Goal: Task Accomplishment & Management: Understand process/instructions

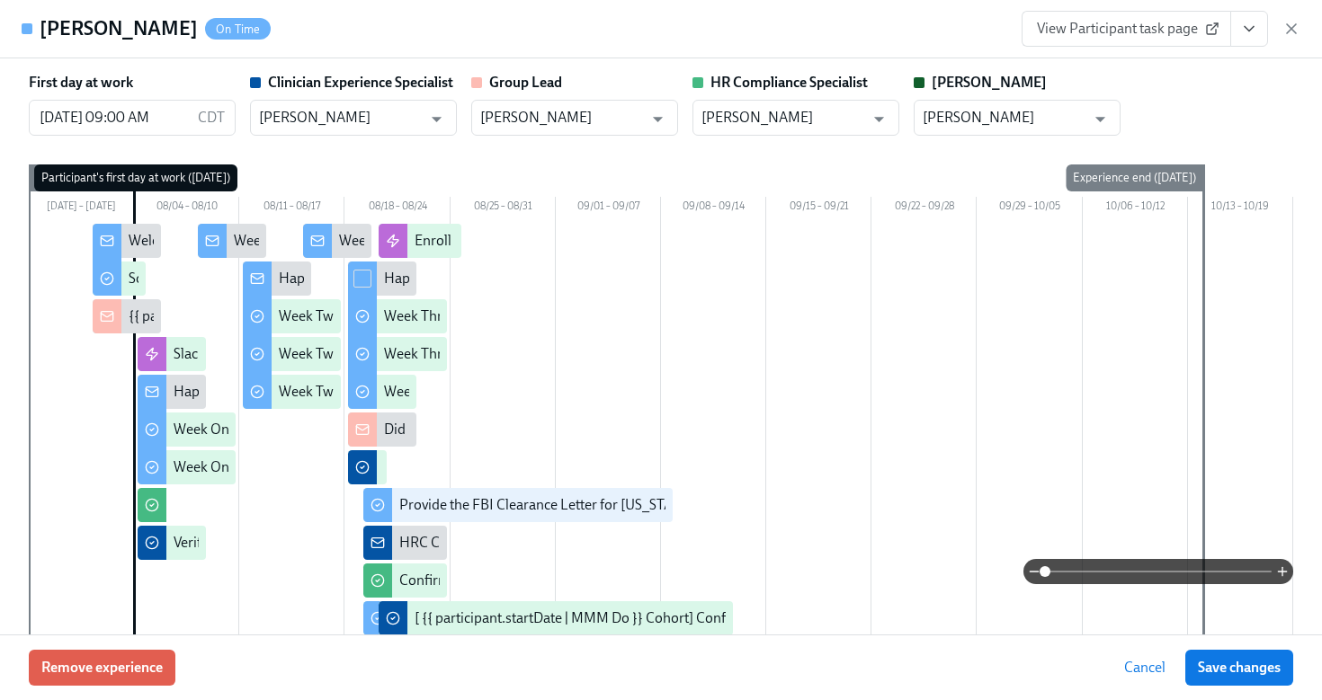
scroll to position [190, 0]
click at [1294, 36] on icon "button" at bounding box center [1291, 29] width 18 height 18
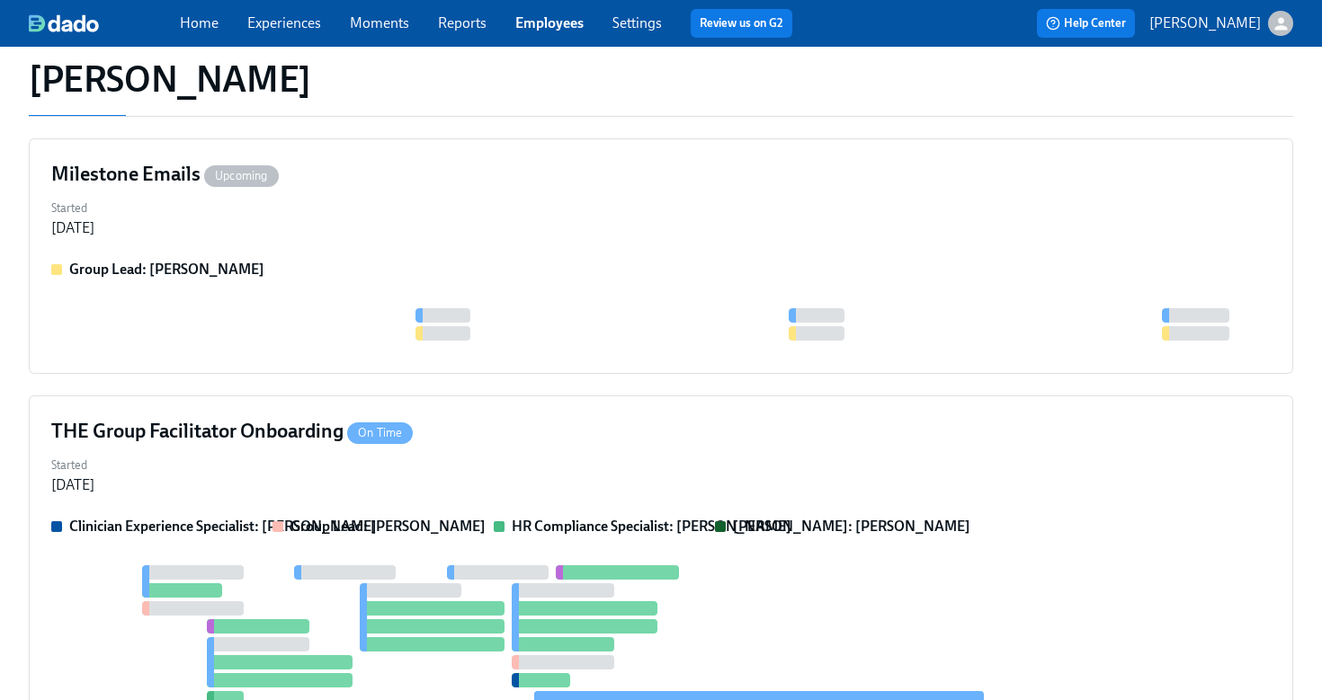
click at [557, 18] on link "Employees" at bounding box center [549, 22] width 68 height 17
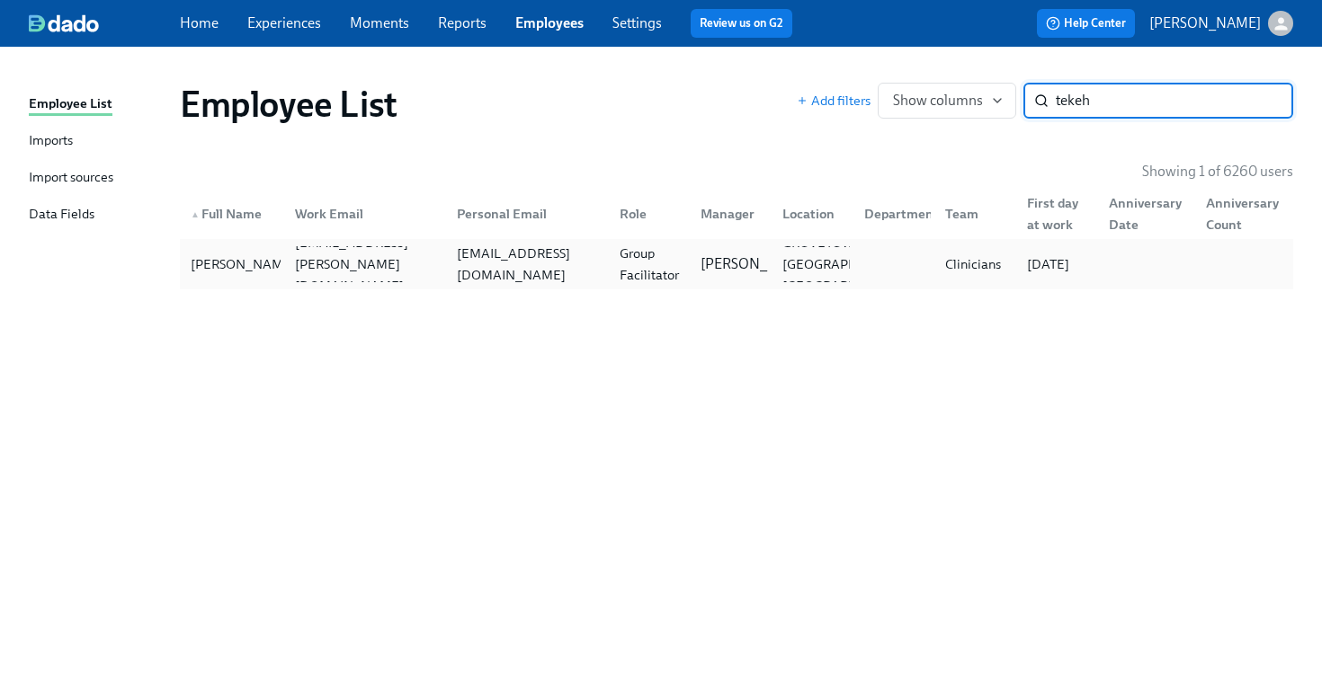
type input "tekeh"
click at [518, 270] on div "tekeha_robinson@outlook.com" at bounding box center [528, 264] width 156 height 43
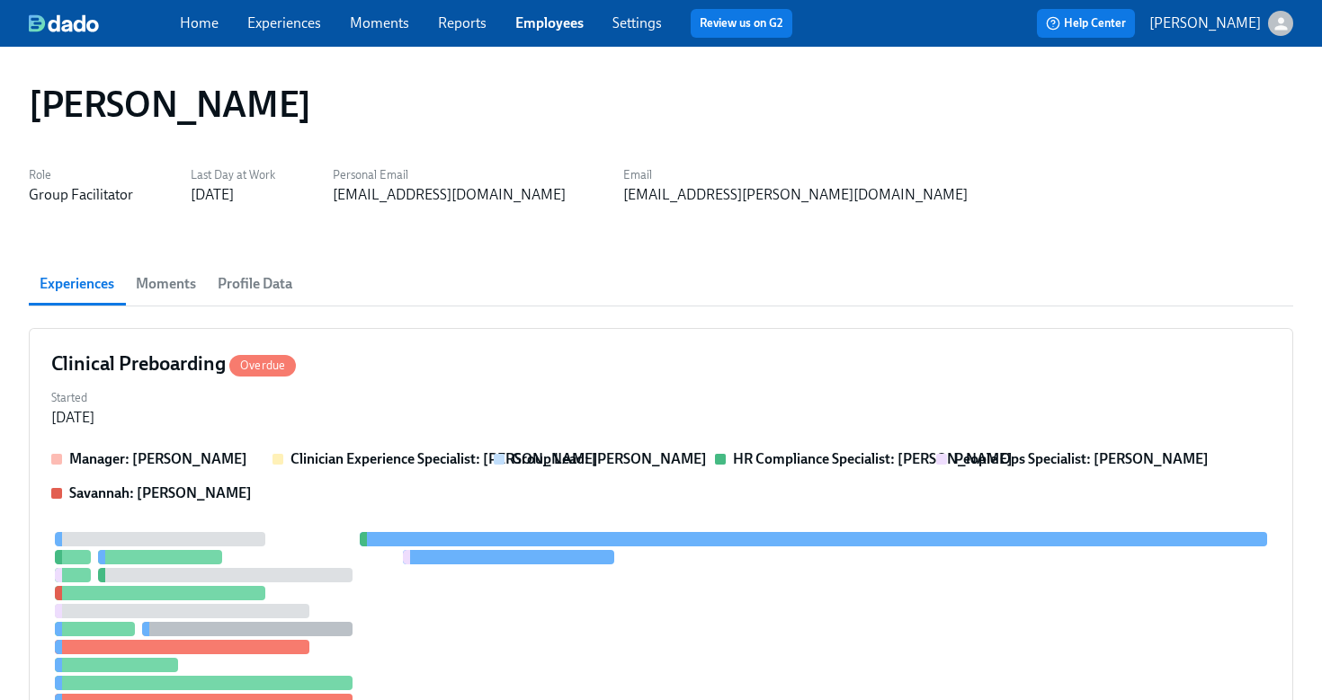
scroll to position [2, 0]
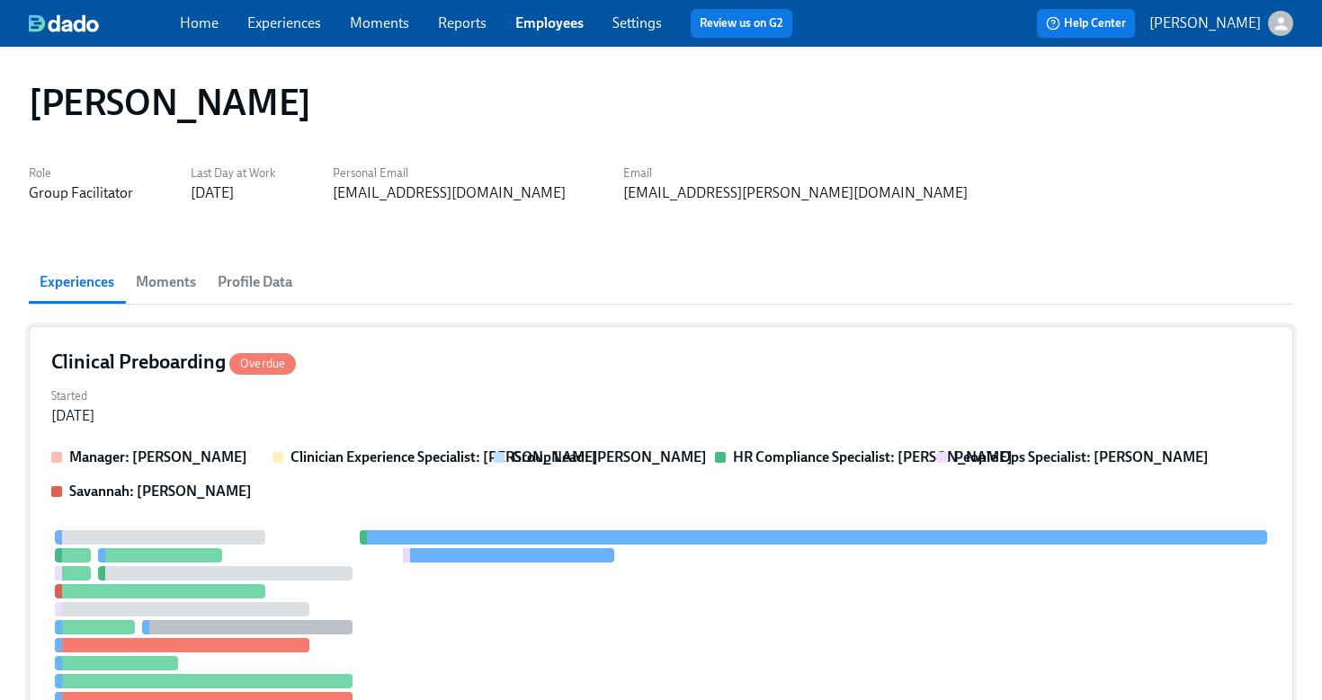
click at [626, 372] on div "Clinical Preboarding Overdue" at bounding box center [660, 362] width 1219 height 27
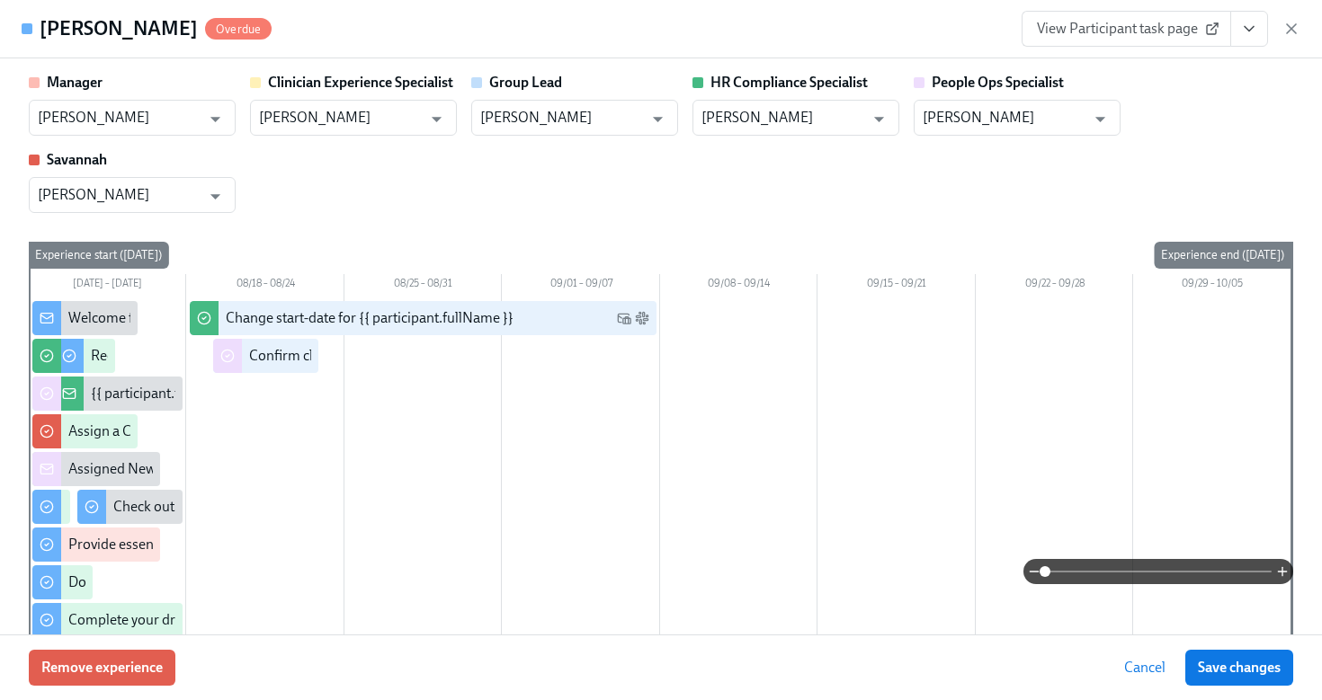
click at [1247, 35] on icon "View task page" at bounding box center [1249, 29] width 18 height 18
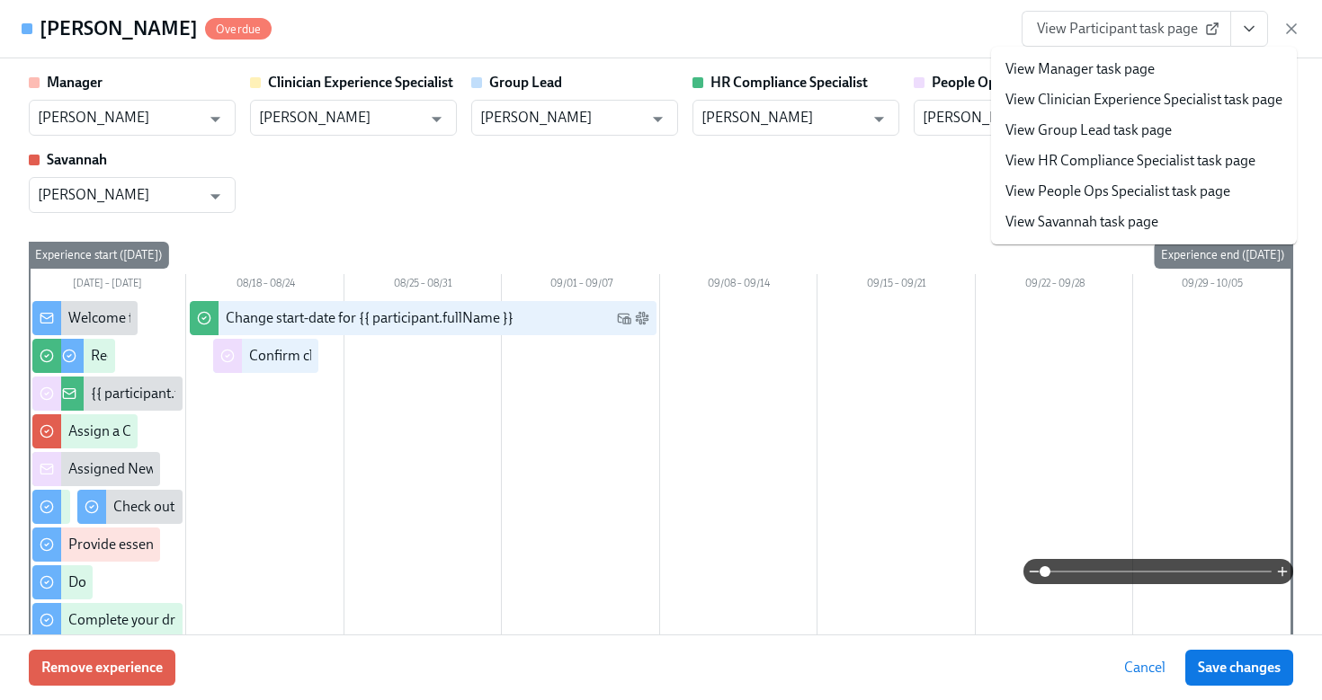
click at [1159, 161] on link "View HR Compliance Specialist task page" at bounding box center [1130, 161] width 250 height 20
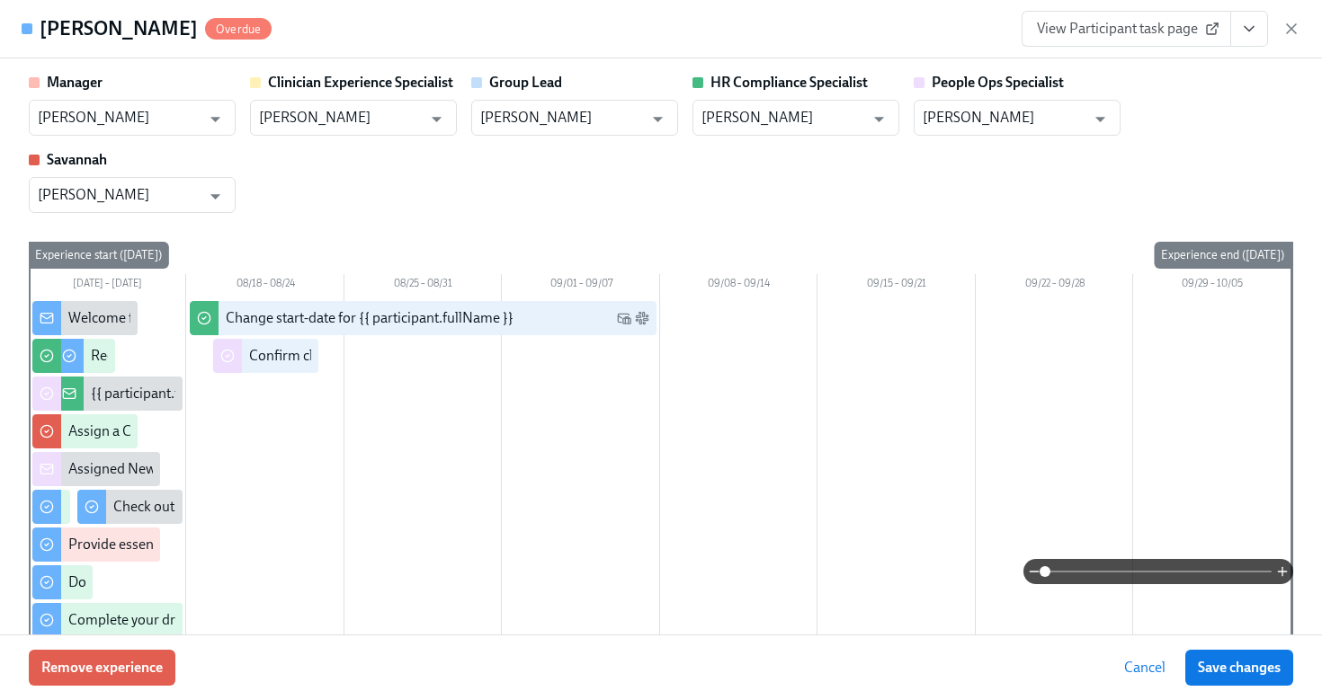
click at [1287, 38] on div "View Participant task page" at bounding box center [1160, 29] width 279 height 36
click at [1287, 30] on icon "button" at bounding box center [1291, 29] width 18 height 18
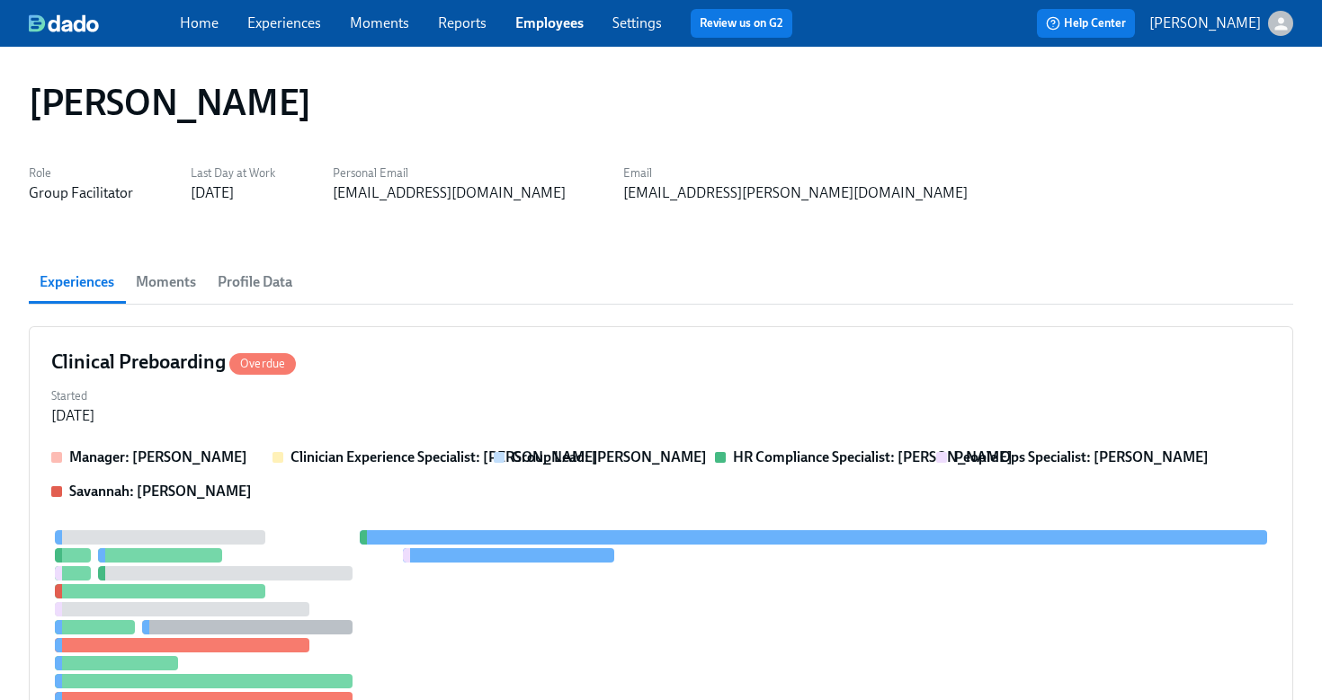
click at [567, 27] on link "Employees" at bounding box center [549, 22] width 68 height 17
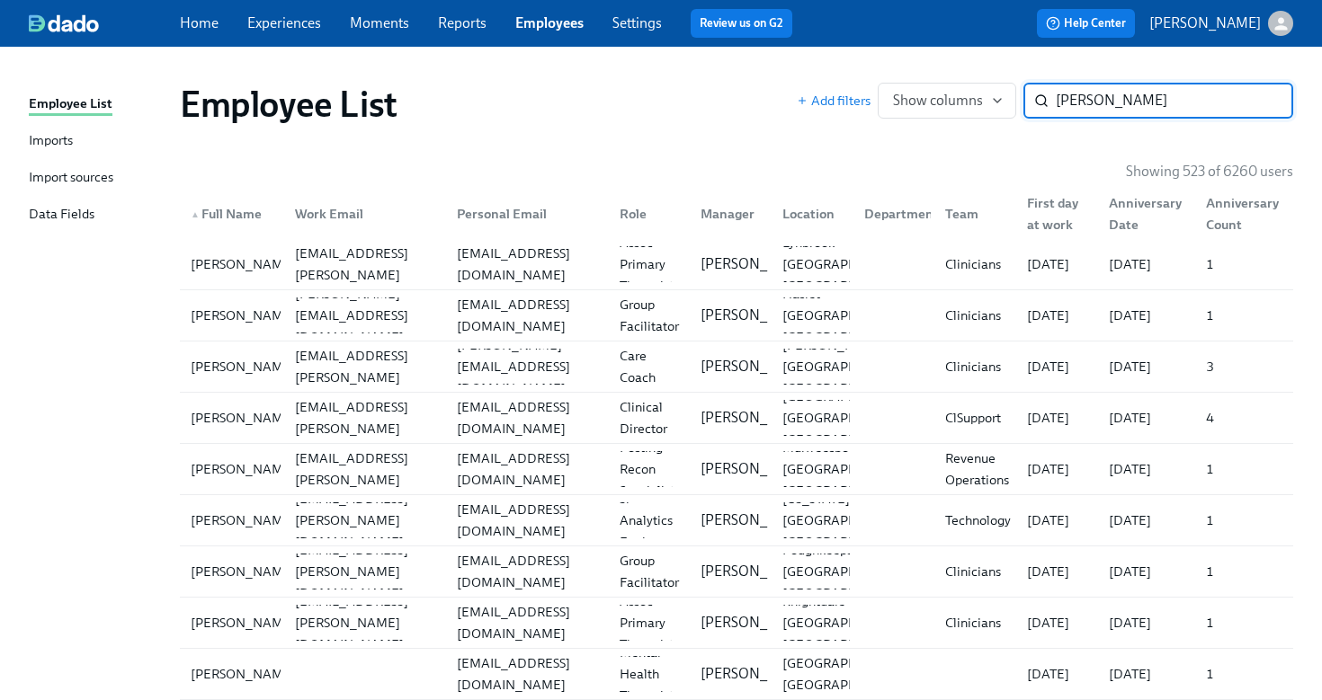
type input "sanon"
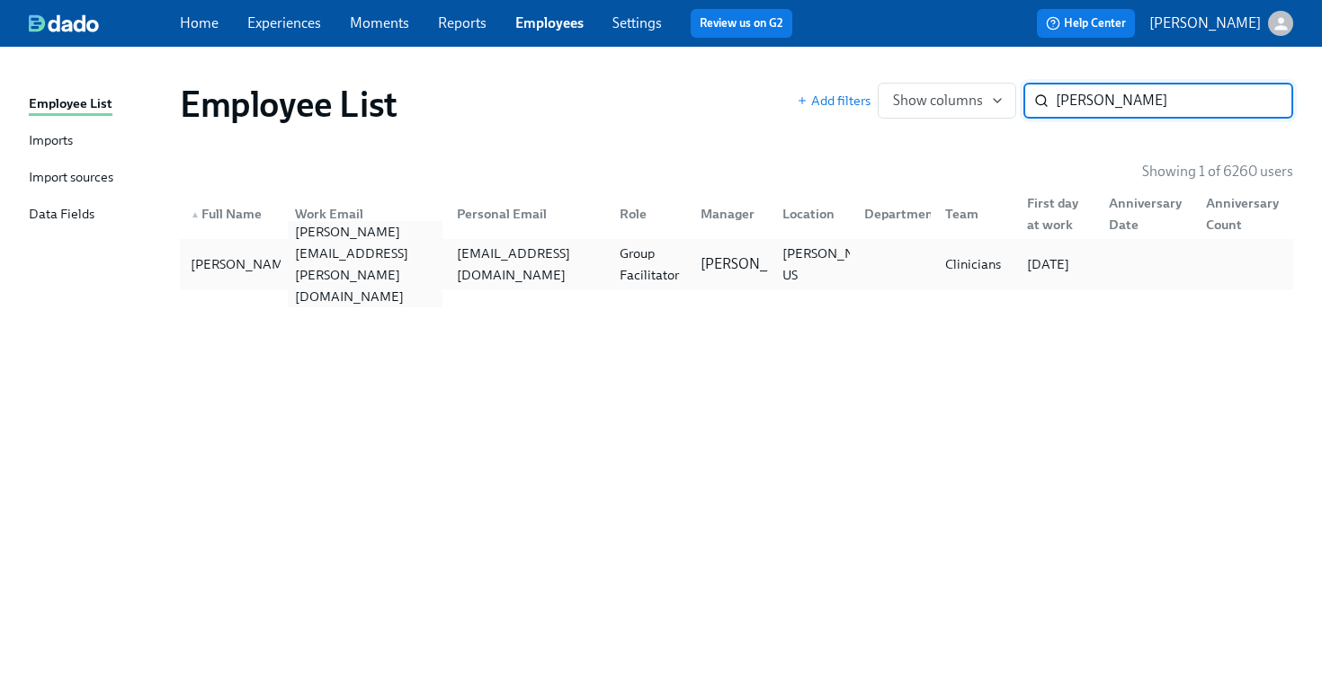
click at [317, 269] on div "jonathan.sanon@charliehealth.com" at bounding box center [366, 264] width 156 height 86
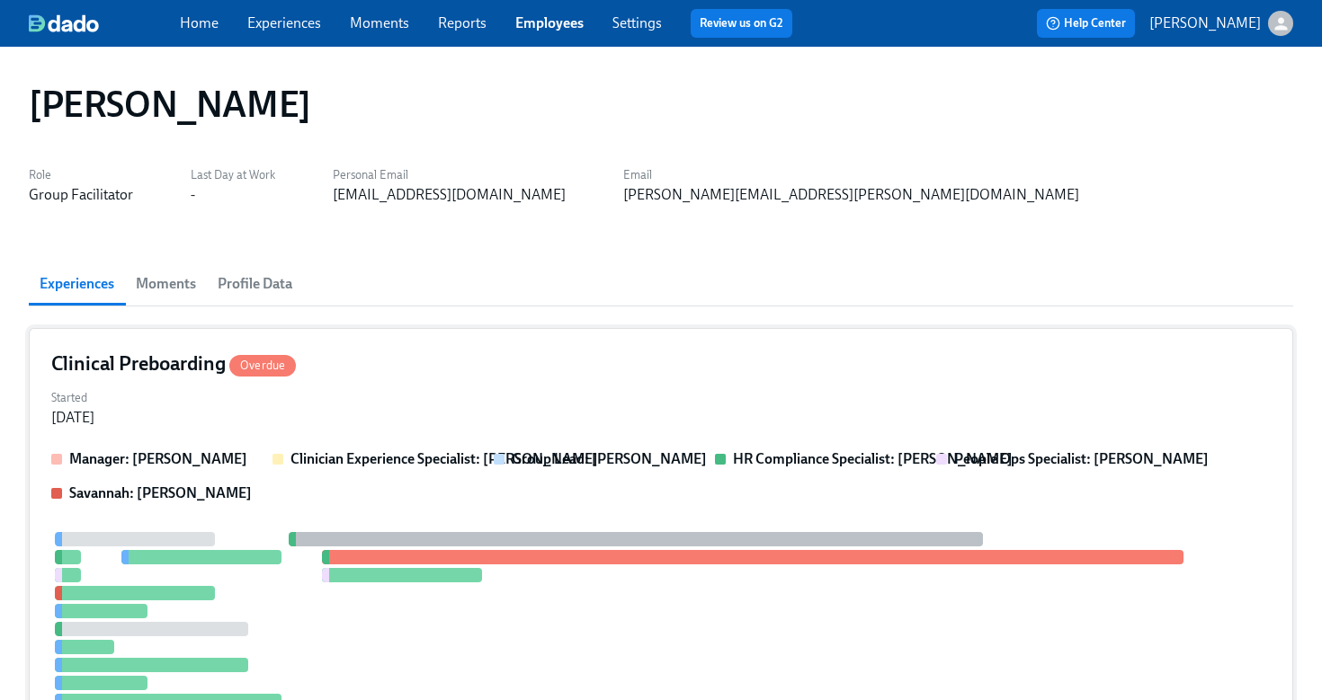
click at [396, 372] on div "Clinical Preboarding Overdue" at bounding box center [660, 364] width 1219 height 27
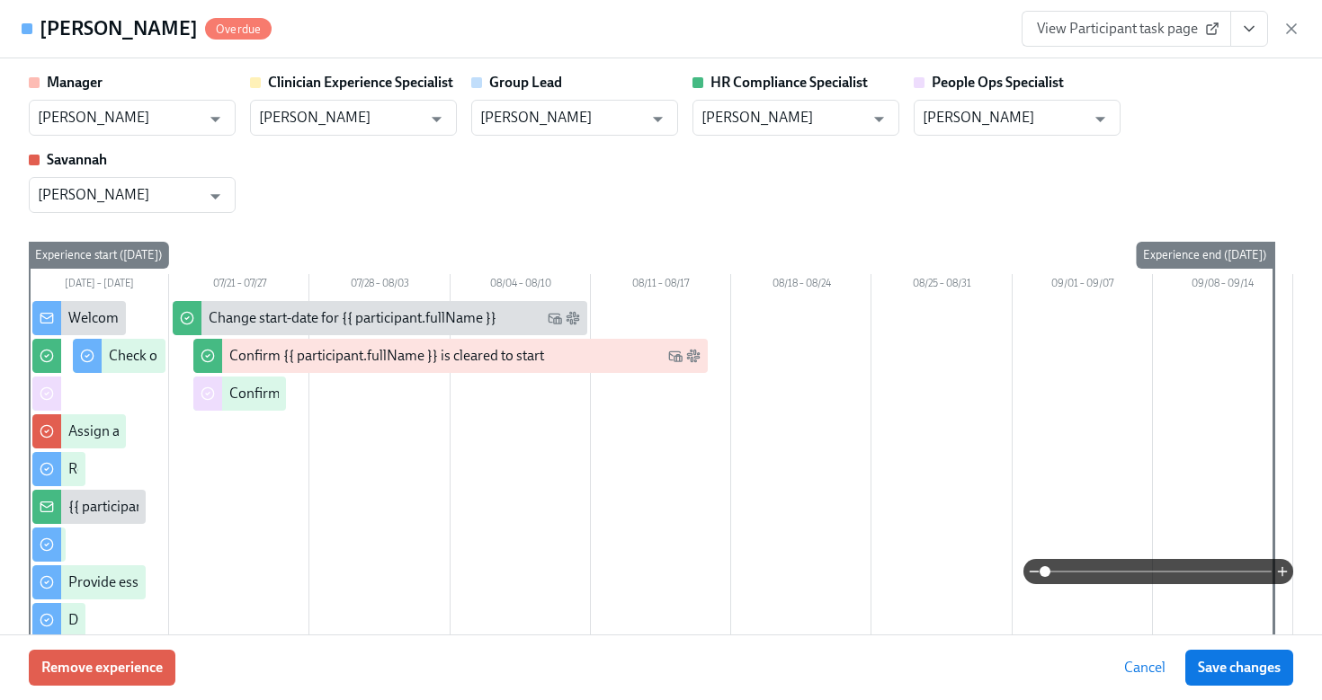
click at [1130, 31] on span "View Participant task page" at bounding box center [1126, 29] width 179 height 18
click at [1296, 28] on icon "button" at bounding box center [1291, 29] width 18 height 18
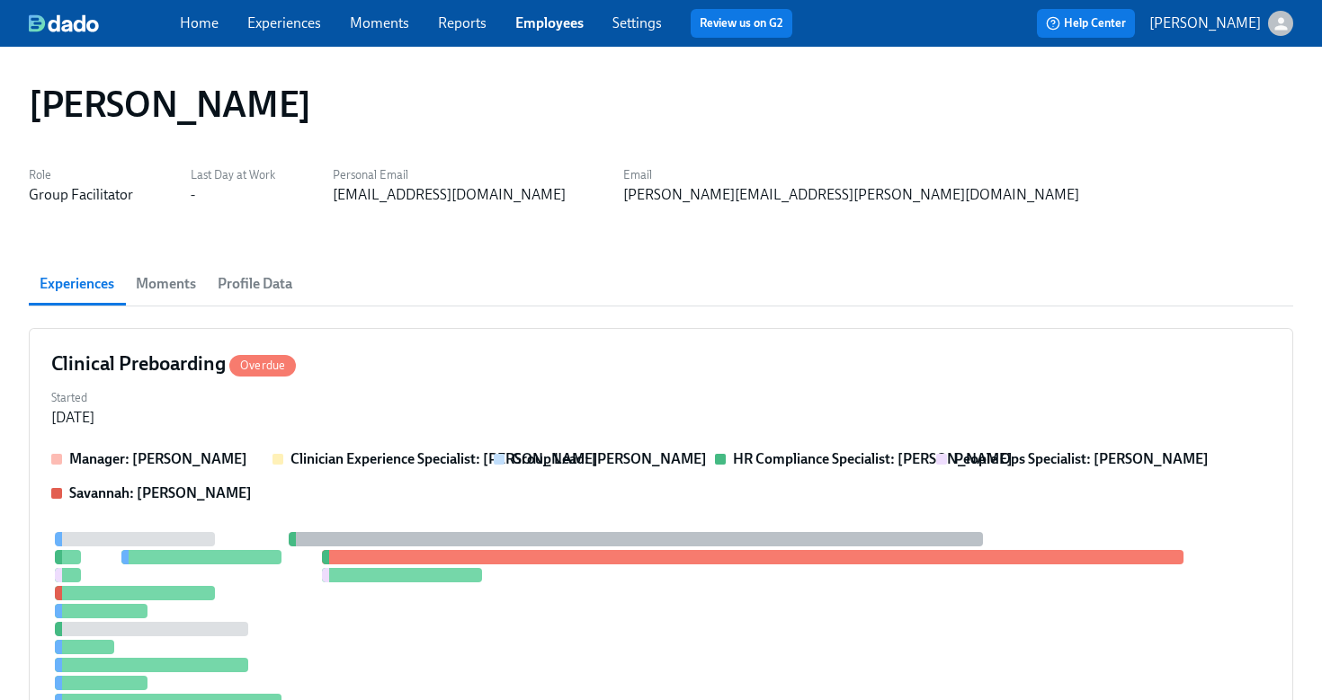
click at [544, 28] on link "Employees" at bounding box center [549, 22] width 68 height 17
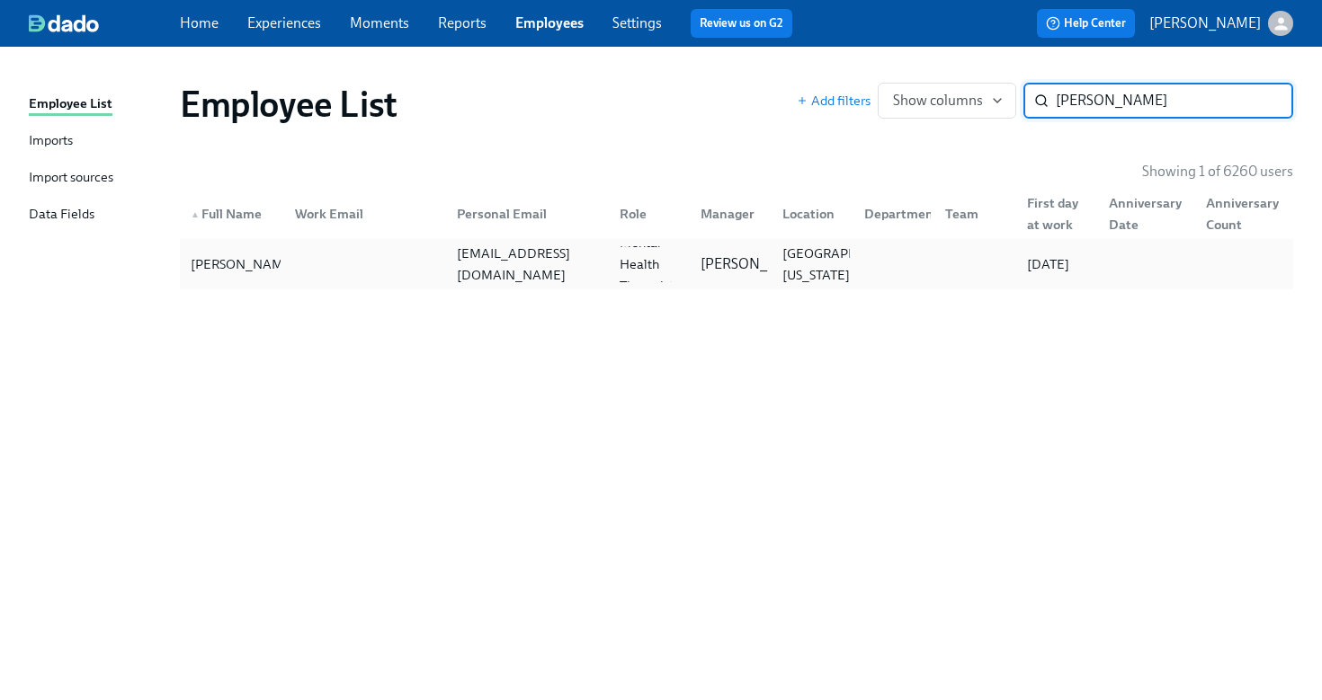
type input "alexandra williams"
click at [320, 272] on div at bounding box center [362, 264] width 163 height 36
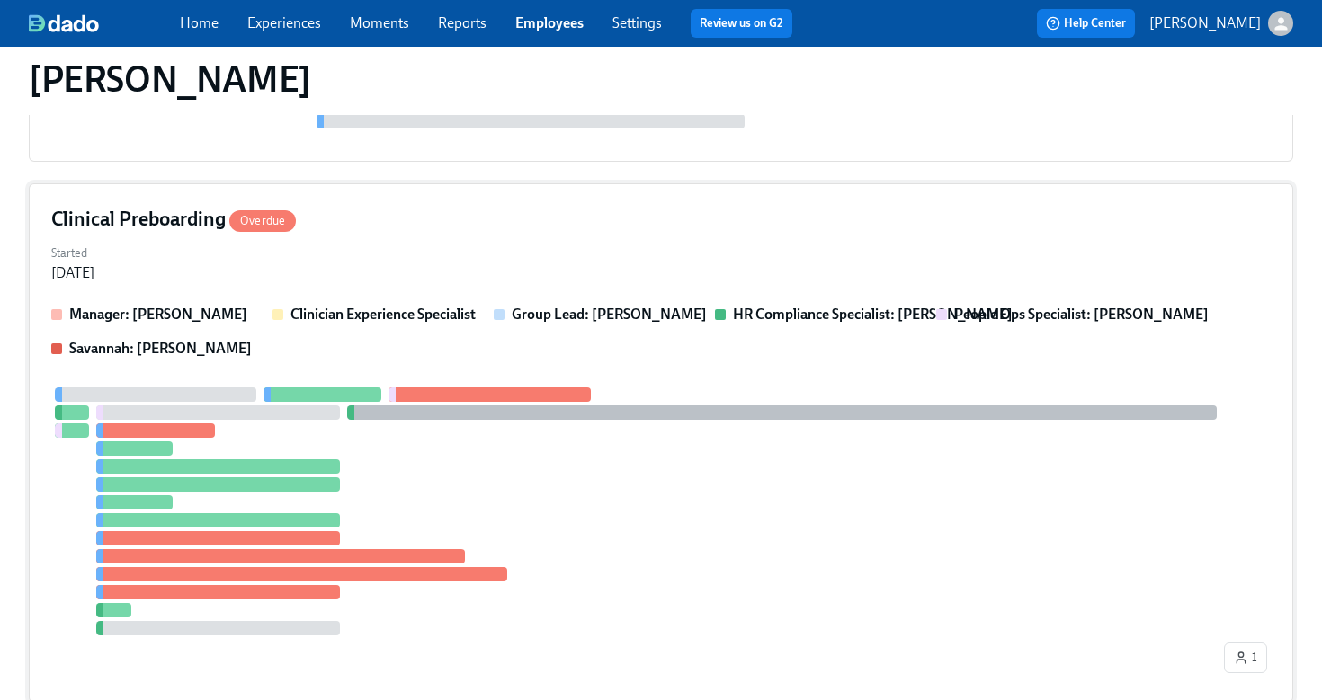
scroll to position [361, 0]
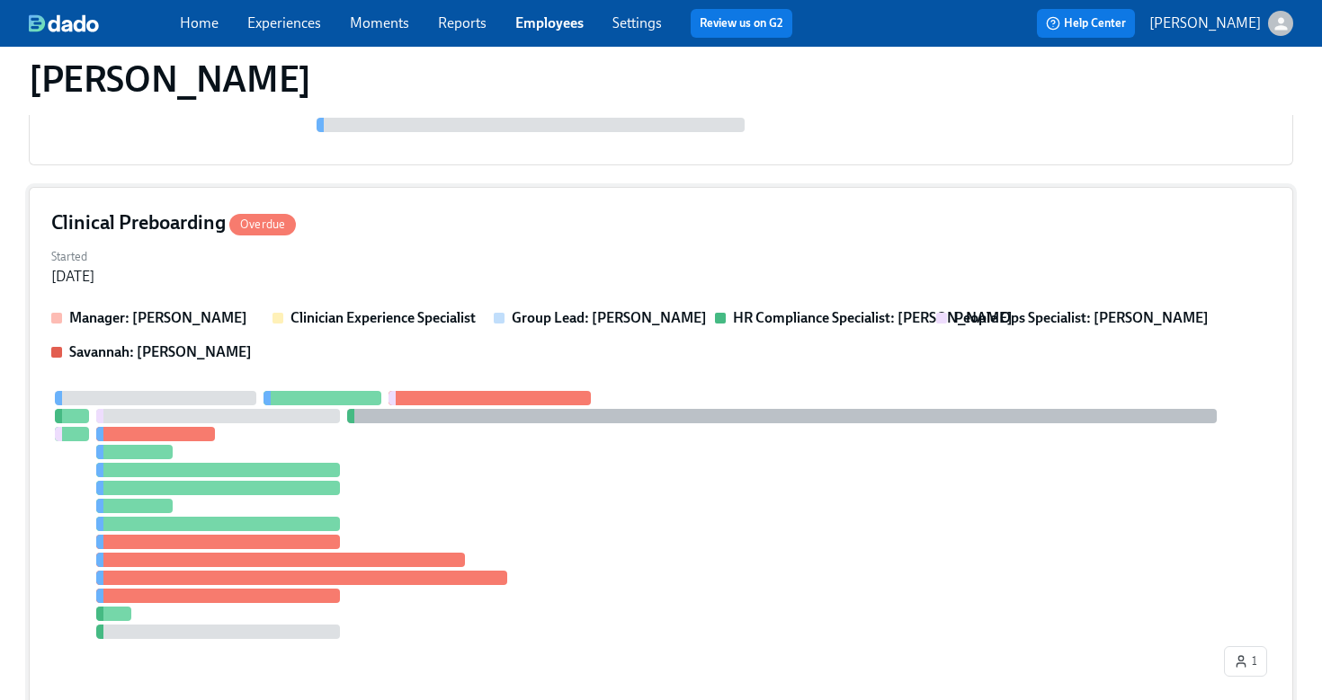
click at [564, 262] on div "Started Jun 29, 2025" at bounding box center [660, 265] width 1219 height 43
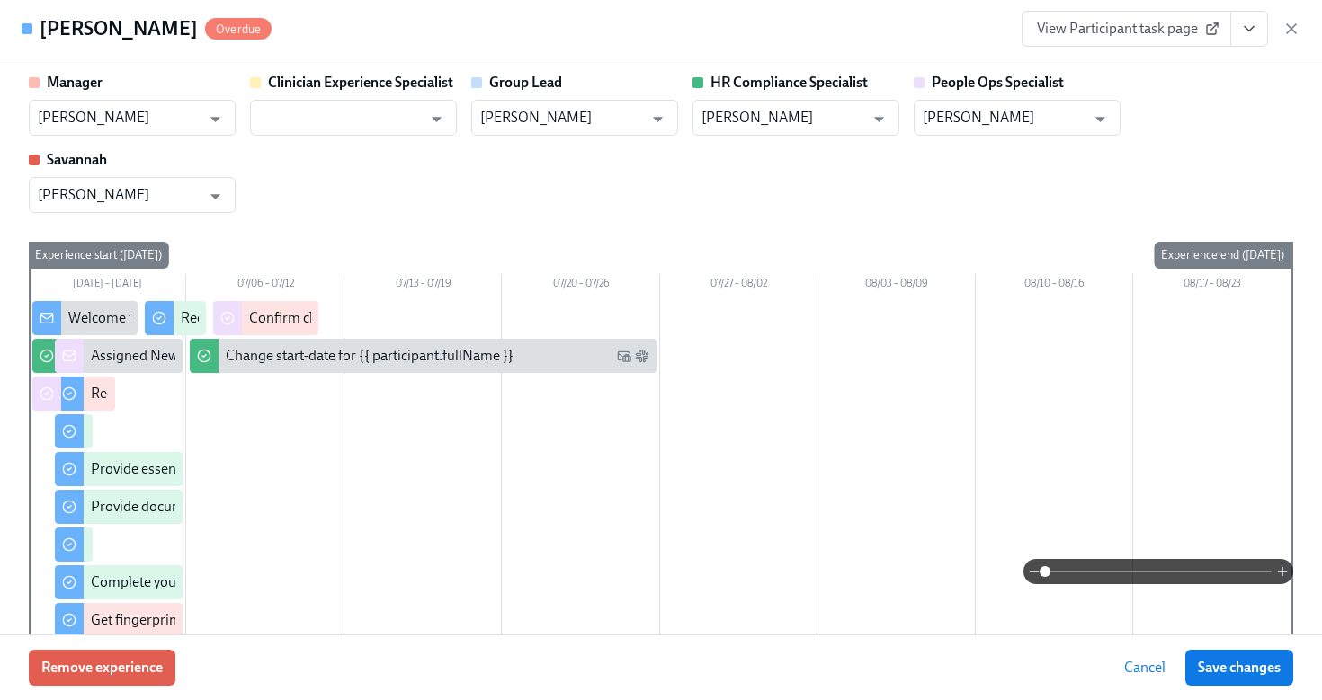
click at [1174, 35] on span "View Participant task page" at bounding box center [1126, 29] width 179 height 18
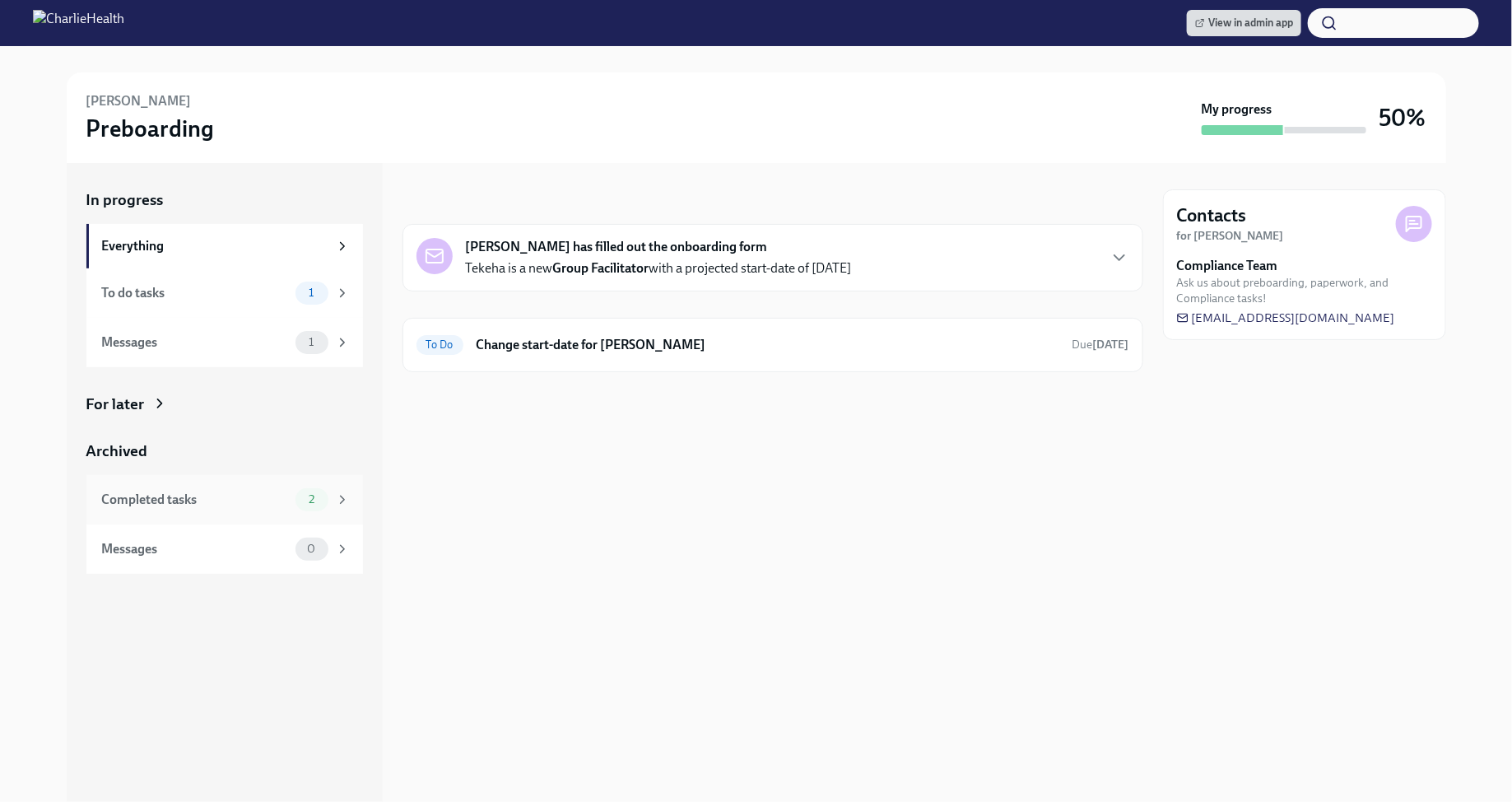
click at [317, 503] on span "2" at bounding box center [311, 499] width 26 height 12
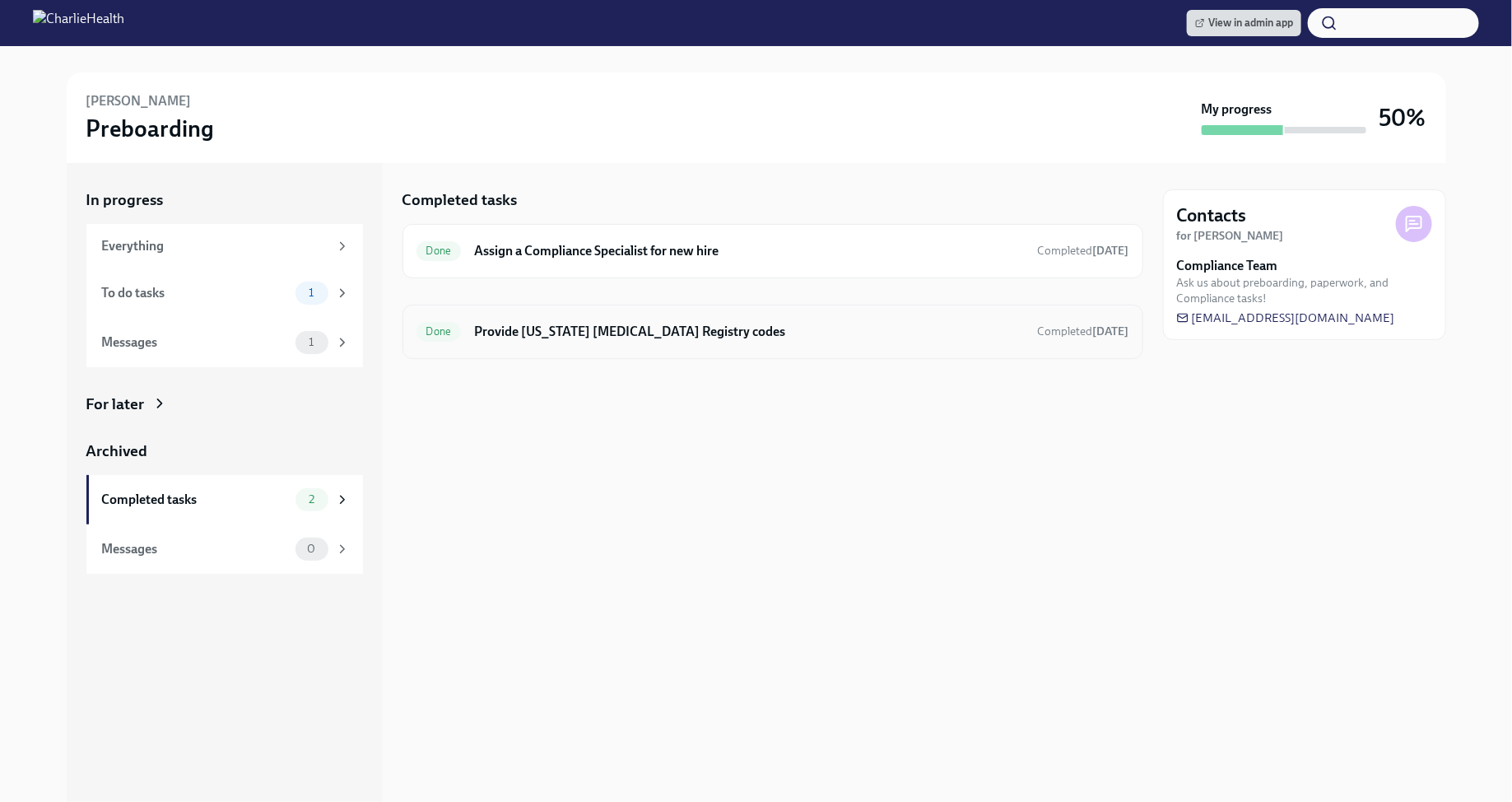
click at [615, 325] on h6 "Provide Pennsylvania Child Abuse Registry codes" at bounding box center [749, 331] width 550 height 18
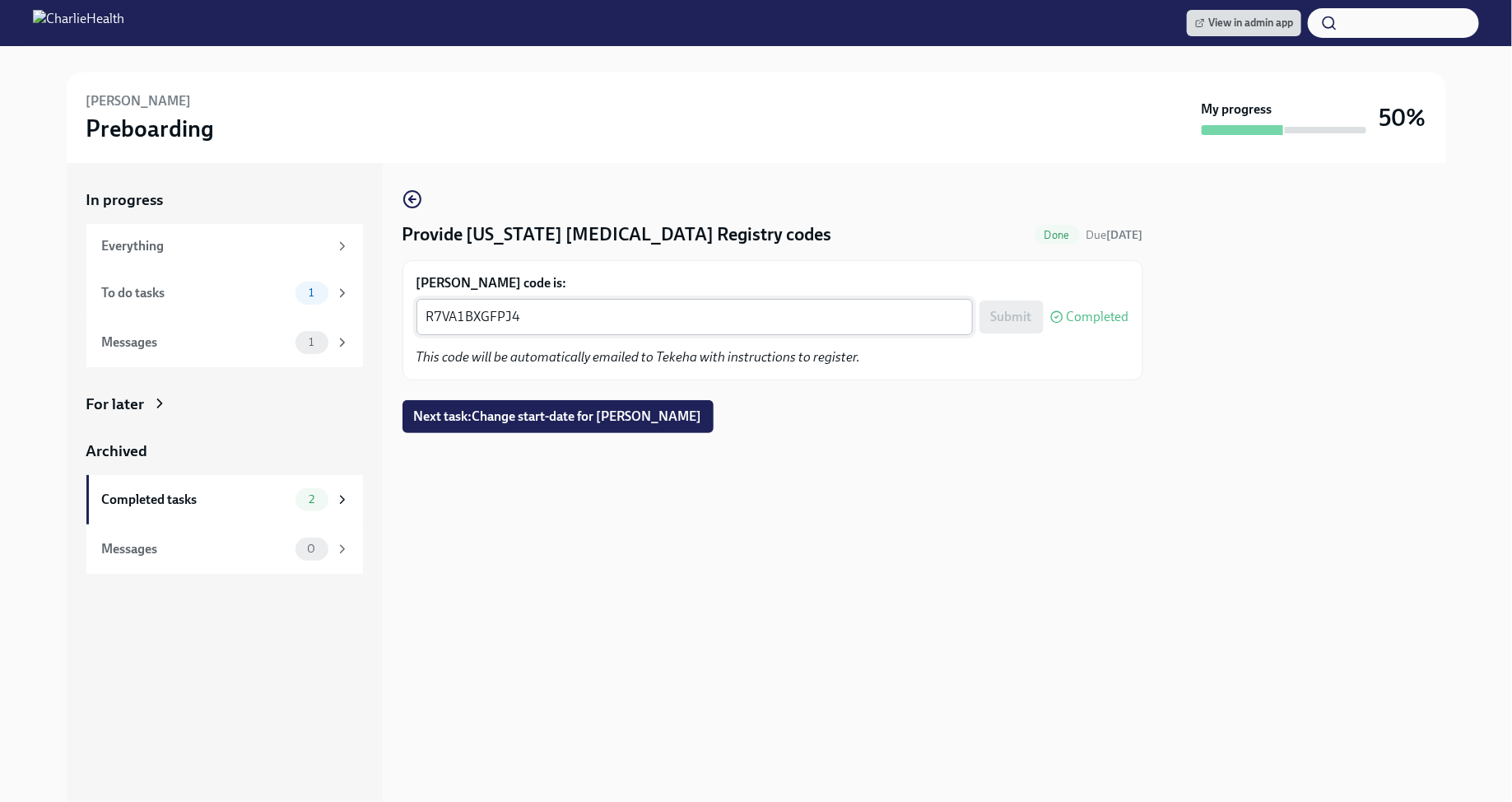
click at [565, 321] on textarea "R7VA1BXGFPJ4" at bounding box center [695, 317] width 536 height 20
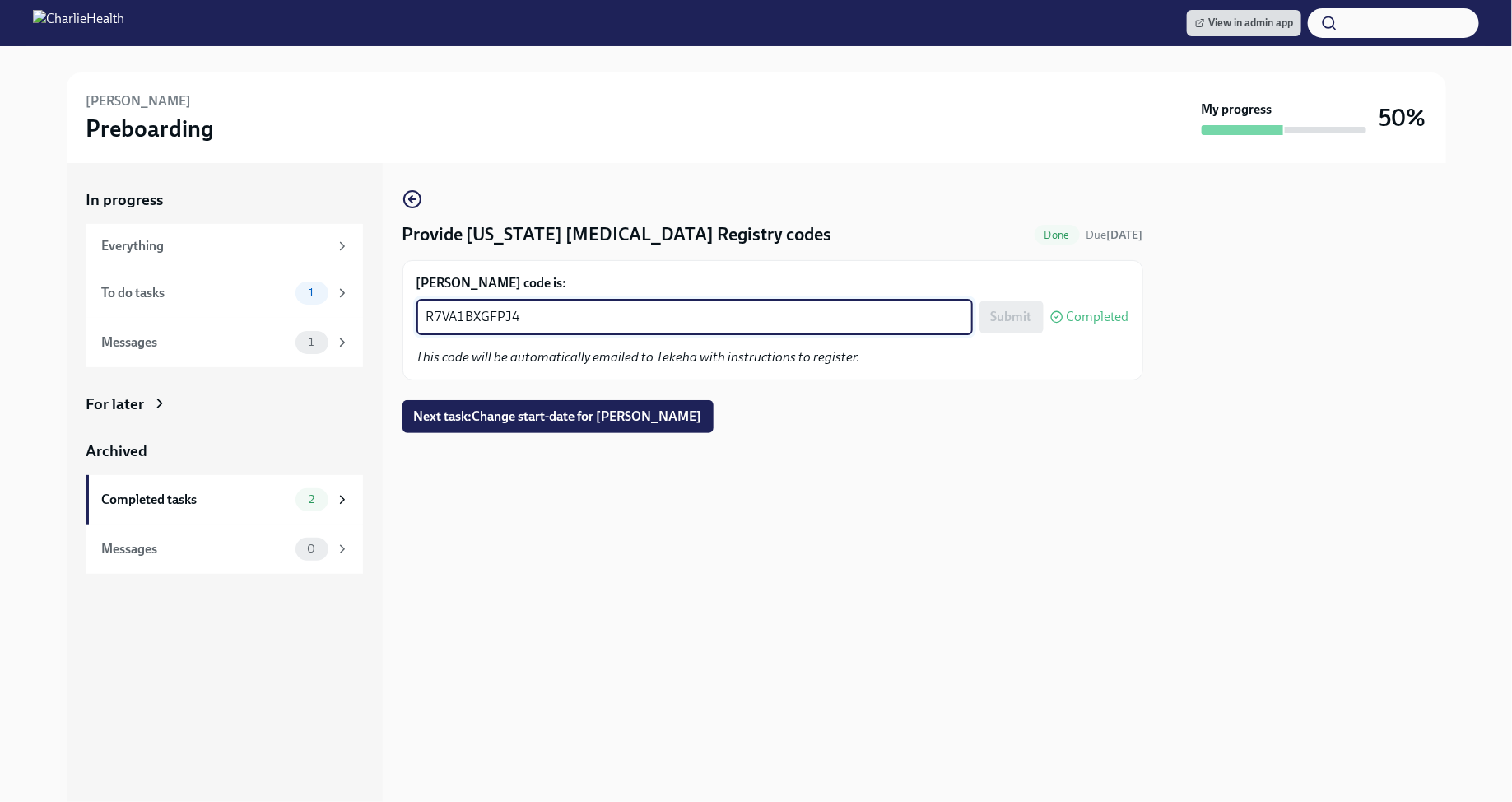
click at [565, 321] on textarea "R7VA1BXGFPJ4" at bounding box center [695, 317] width 536 height 20
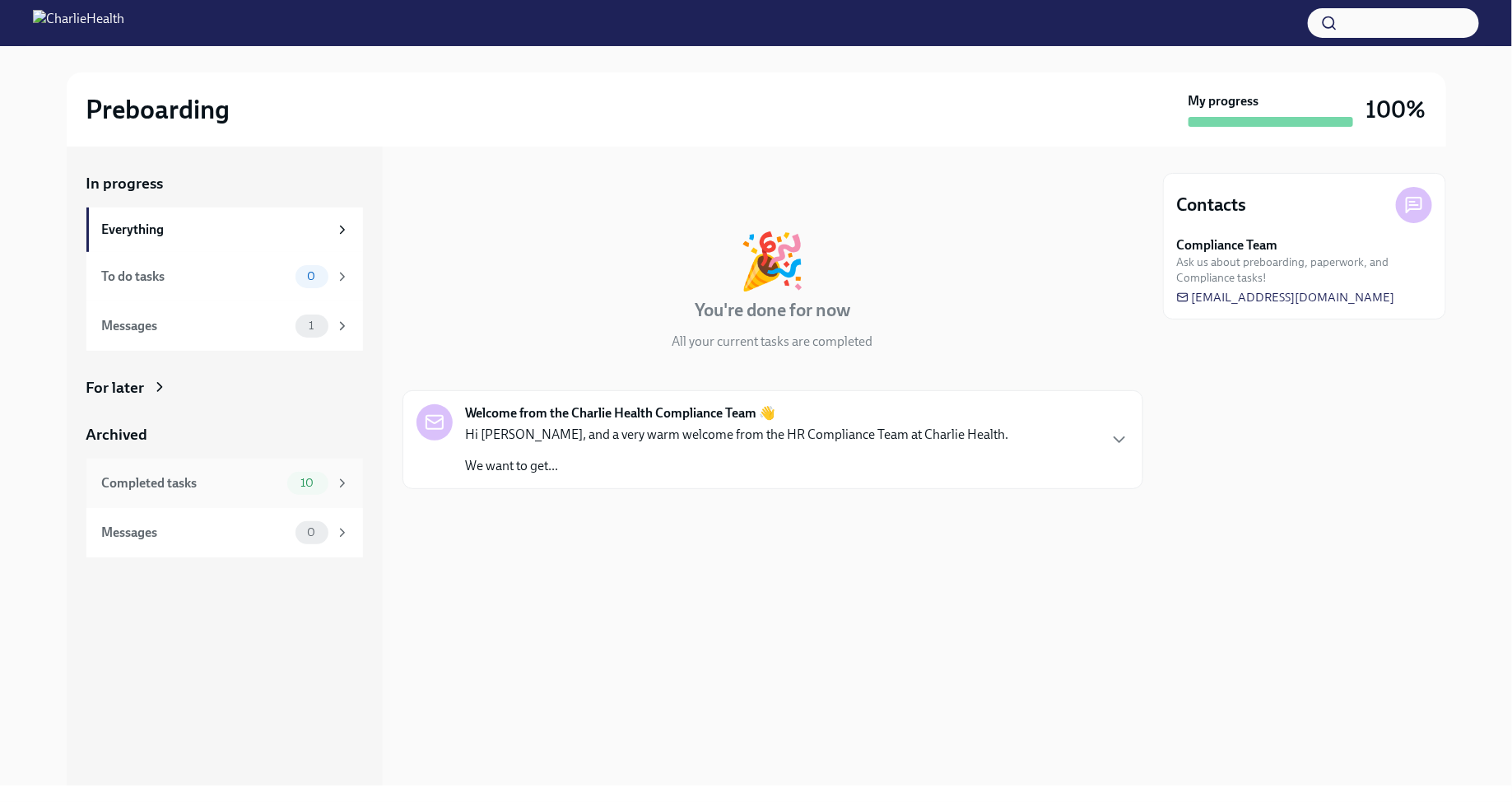
click at [335, 483] on icon at bounding box center [342, 483] width 15 height 15
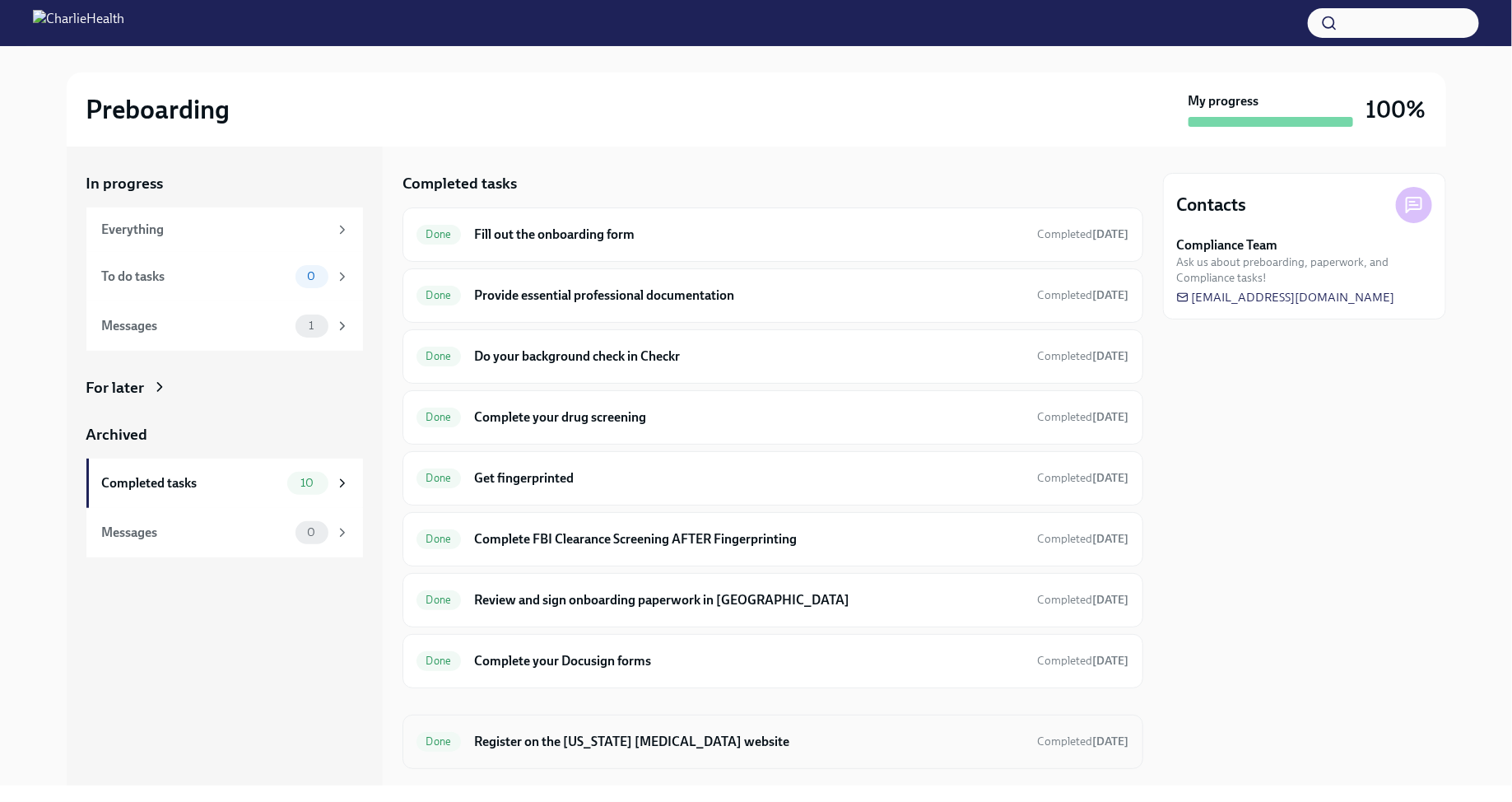
click at [630, 736] on h6 "Register on the Pennsylvania Child Abuse website" at bounding box center [749, 742] width 550 height 18
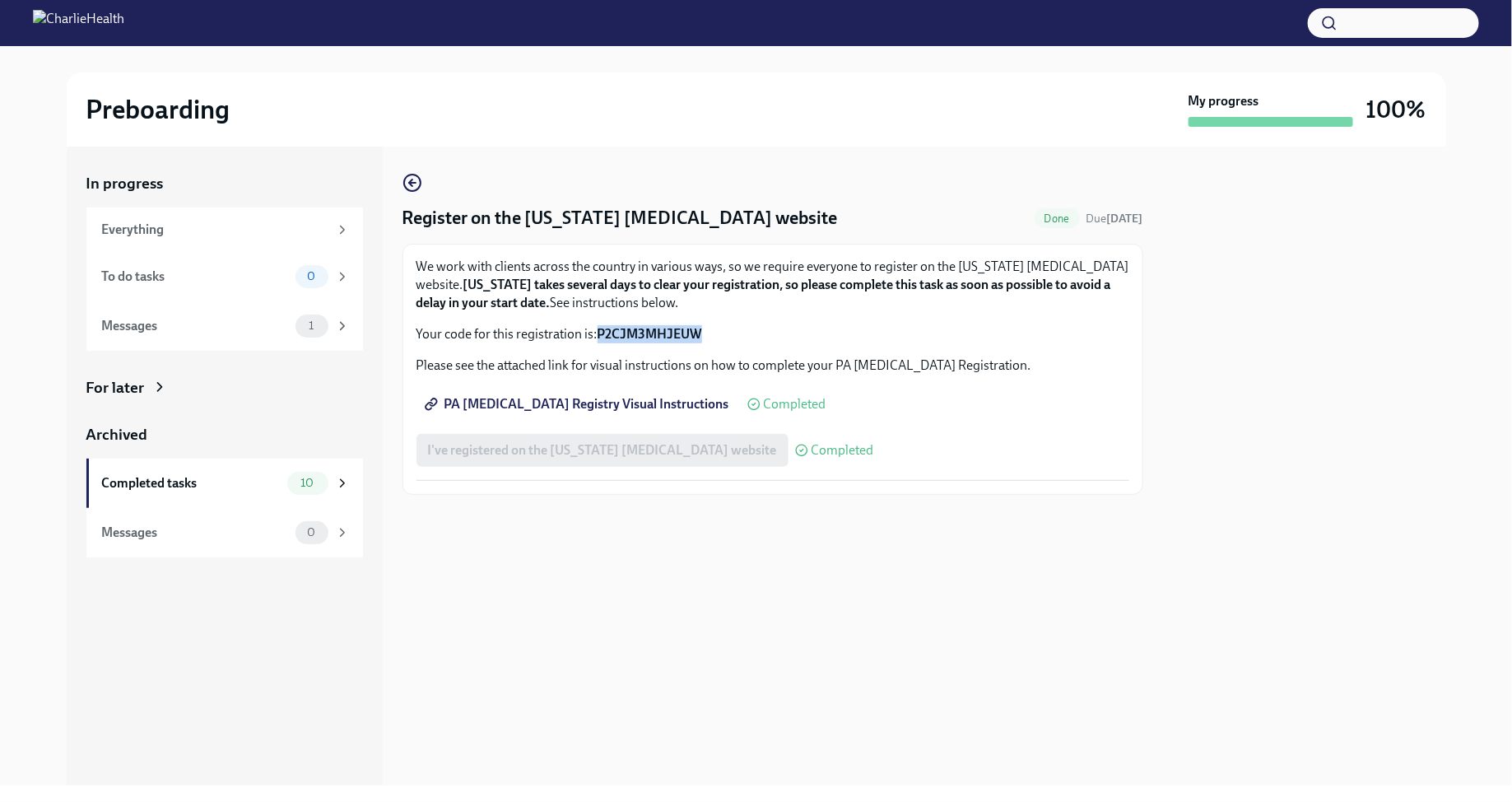
drag, startPoint x: 599, startPoint y: 332, endPoint x: 699, endPoint y: 333, distance: 100.0
click at [699, 333] on strong "P2CJM3MHJEUW" at bounding box center [650, 333] width 104 height 16
copy strong "P2CJM3MHJEUW"
